Goal: Register for event/course

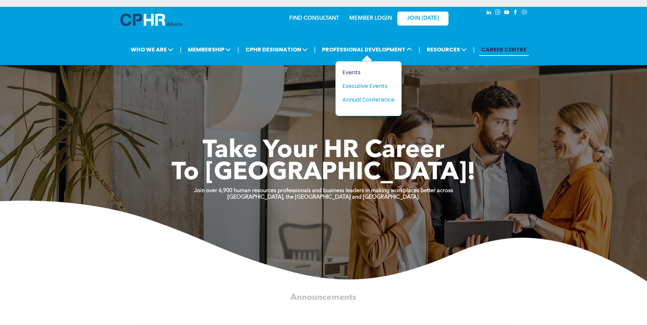
click at [350, 71] on div "Events" at bounding box center [365, 72] width 47 height 9
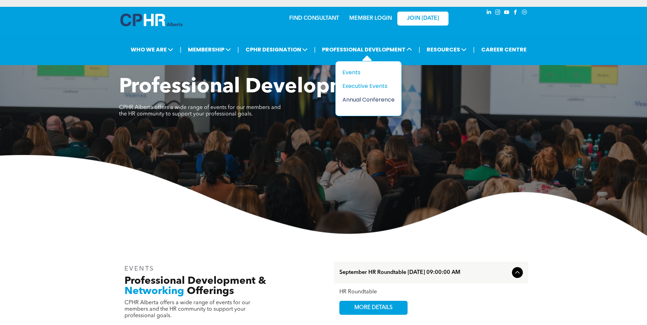
click at [358, 98] on div "Annual Conference" at bounding box center [365, 100] width 47 height 9
